Goal: Find specific page/section: Find specific page/section

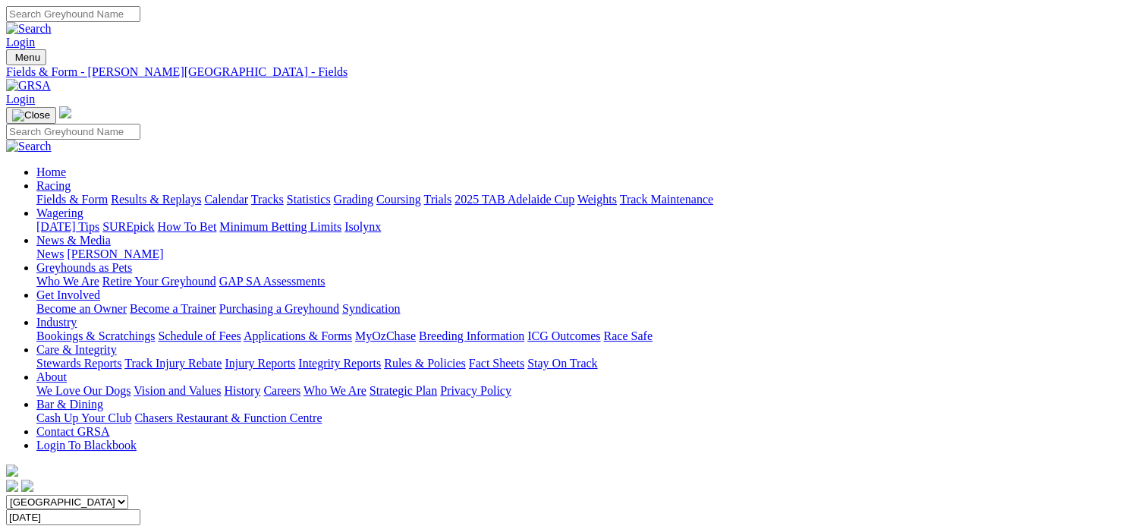
click at [184, 193] on link "Results & Replays" at bounding box center [156, 199] width 90 height 13
